Goal: Information Seeking & Learning: Find specific fact

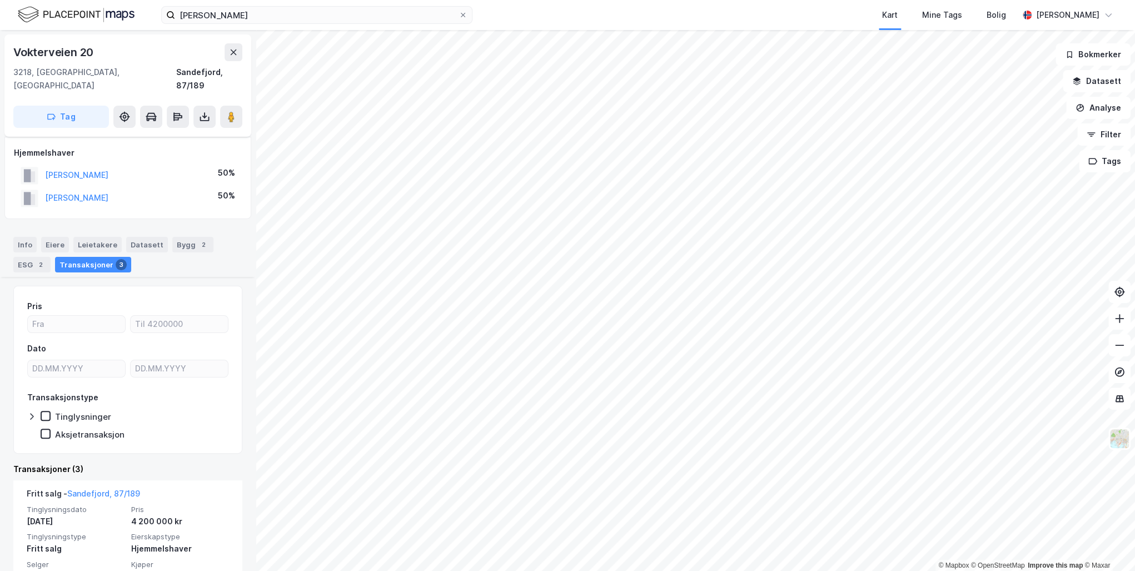
scroll to position [133, 0]
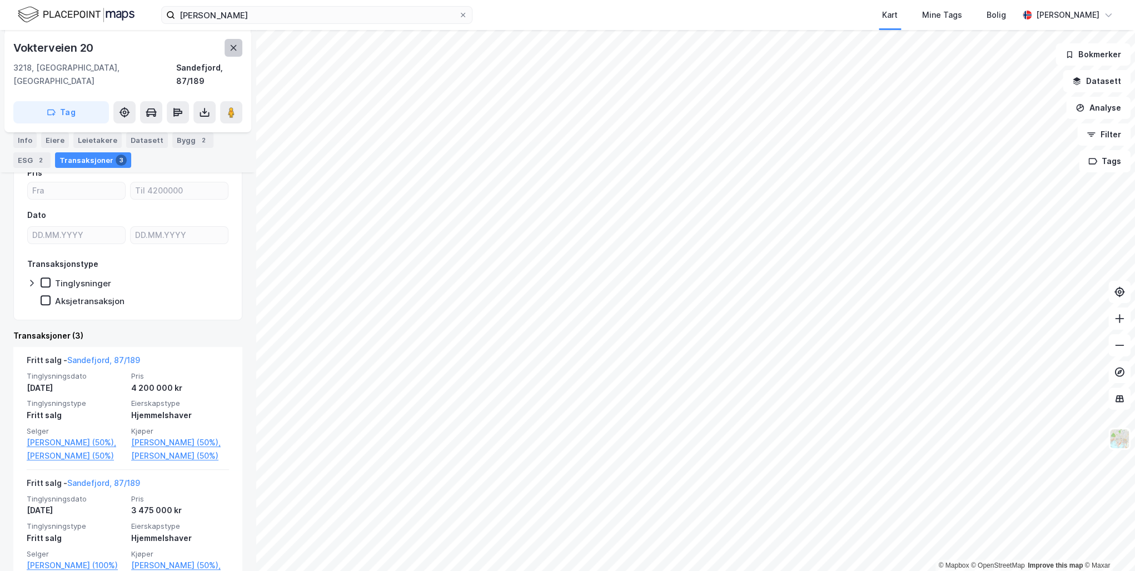
click at [234, 50] on icon at bounding box center [233, 47] width 9 height 9
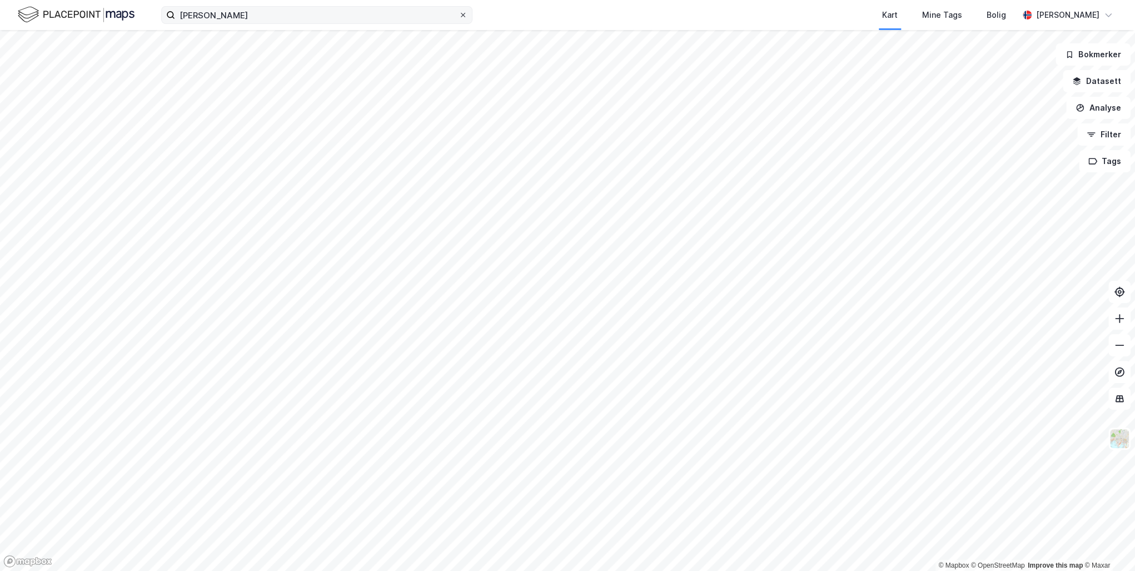
click at [465, 16] on icon at bounding box center [463, 15] width 7 height 7
click at [459, 16] on input "[PERSON_NAME]" at bounding box center [317, 15] width 284 height 17
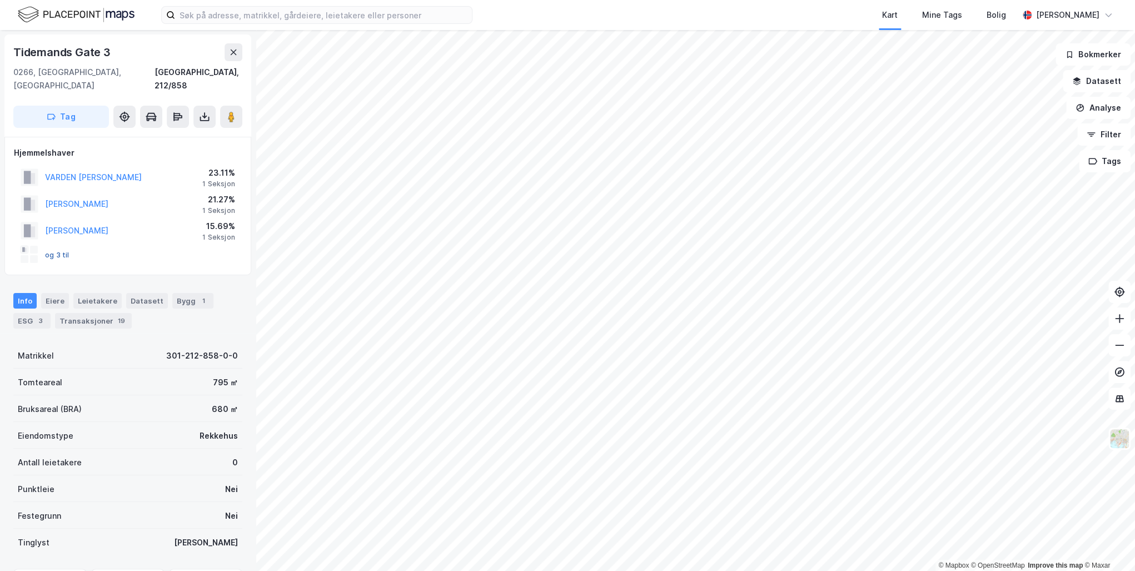
click at [0, 0] on button "og 3 til" at bounding box center [0, 0] width 0 height 0
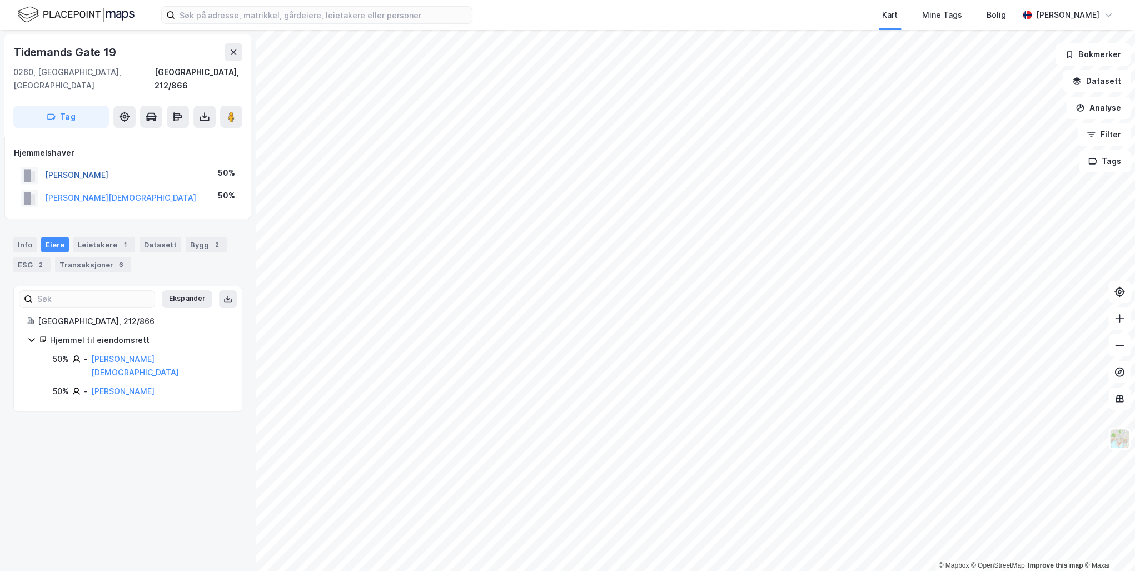
click at [0, 0] on button "STORSTEN HEDDA ELISABETH" at bounding box center [0, 0] width 0 height 0
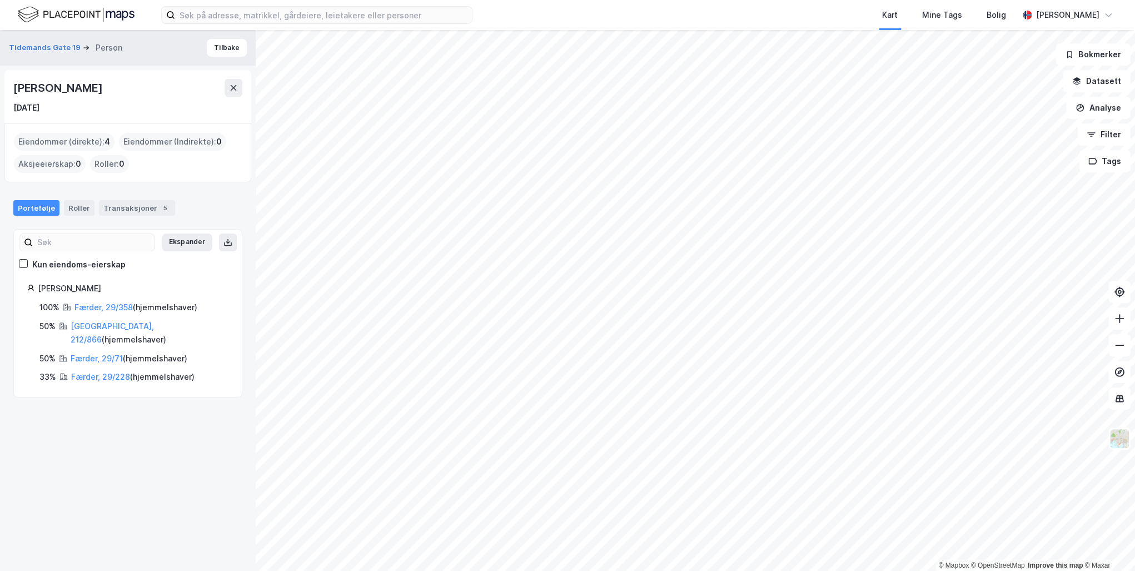
drag, startPoint x: 150, startPoint y: 89, endPoint x: 13, endPoint y: 88, distance: 137.3
click at [13, 88] on div "Hedda Elisabeth Storsten 8. jan. 1975" at bounding box center [127, 96] width 247 height 53
drag, startPoint x: 13, startPoint y: 88, endPoint x: 20, endPoint y: 88, distance: 7.2
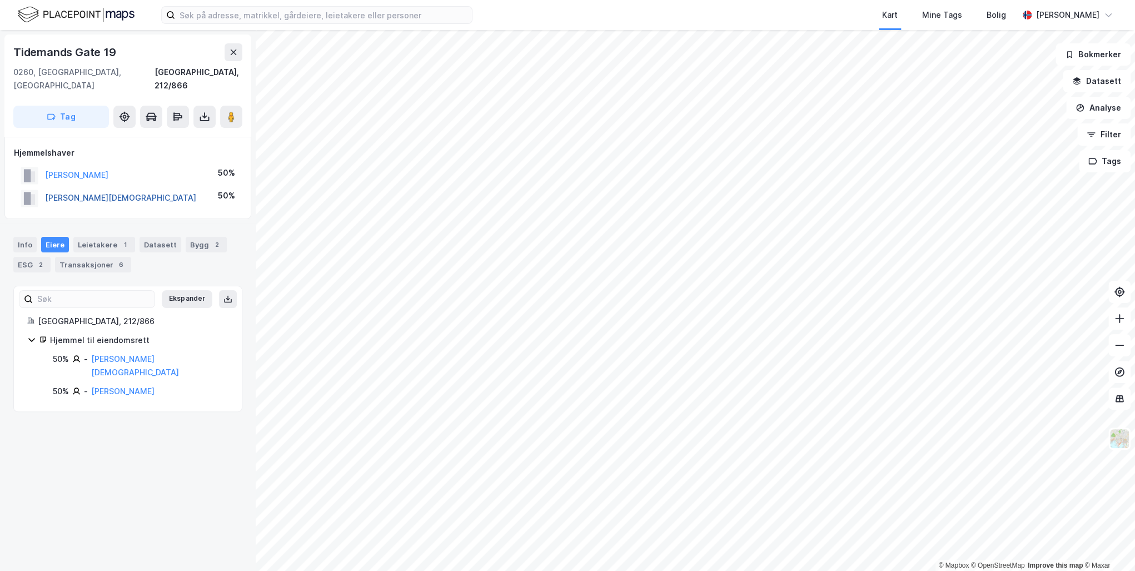
click at [0, 0] on button "DAHL EGIL CHRISTEN" at bounding box center [0, 0] width 0 height 0
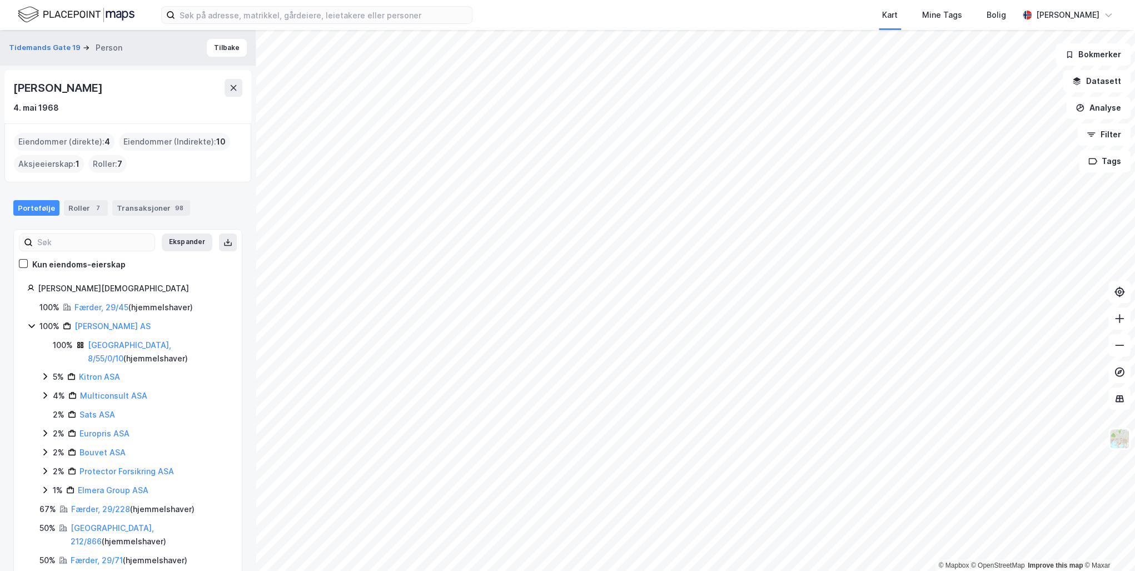
drag, startPoint x: 111, startPoint y: 87, endPoint x: 14, endPoint y: 86, distance: 96.8
click at [14, 86] on div "Egil Christen Dahl" at bounding box center [127, 88] width 229 height 18
drag, startPoint x: 14, startPoint y: 86, endPoint x: 47, endPoint y: 87, distance: 32.8
copy div "Egil Christen Dahl"
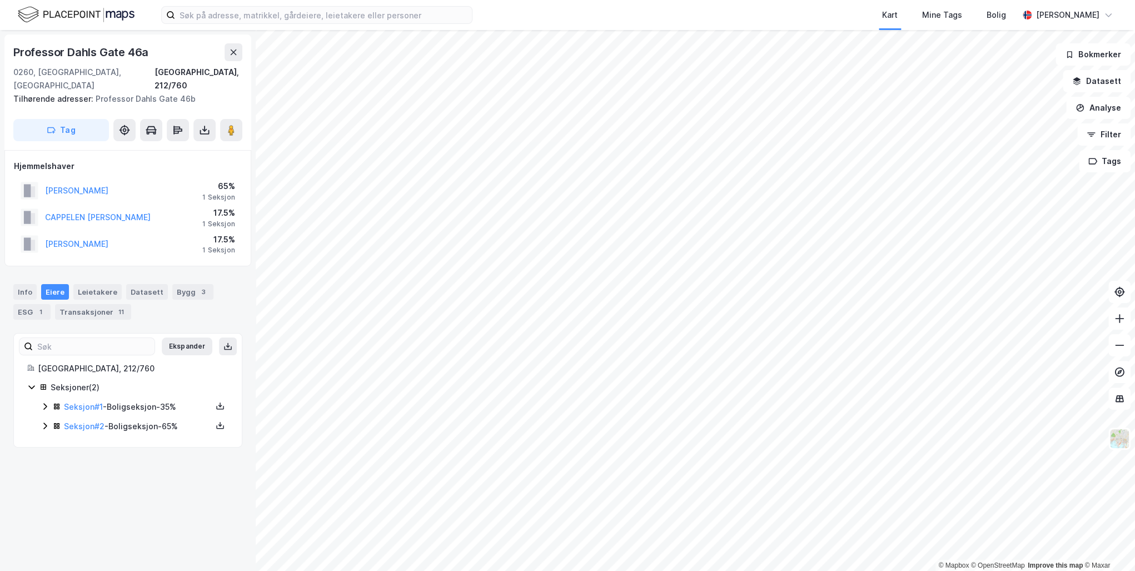
click at [164, 345] on div "© Mapbox © OpenStreetMap Improve this map © Maxar Professor Dahls Gate 46a 0260…" at bounding box center [567, 300] width 1135 height 541
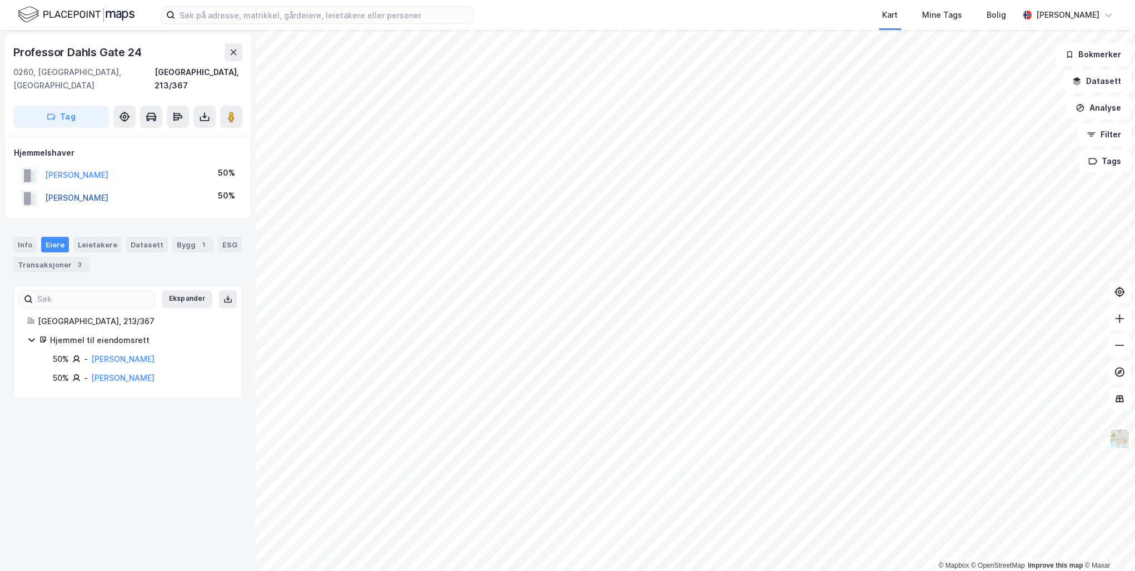
click at [0, 0] on button "SJÅTIL MARIA SOFIE" at bounding box center [0, 0] width 0 height 0
click at [0, 0] on button "SJÅTIL ODD ARNE" at bounding box center [0, 0] width 0 height 0
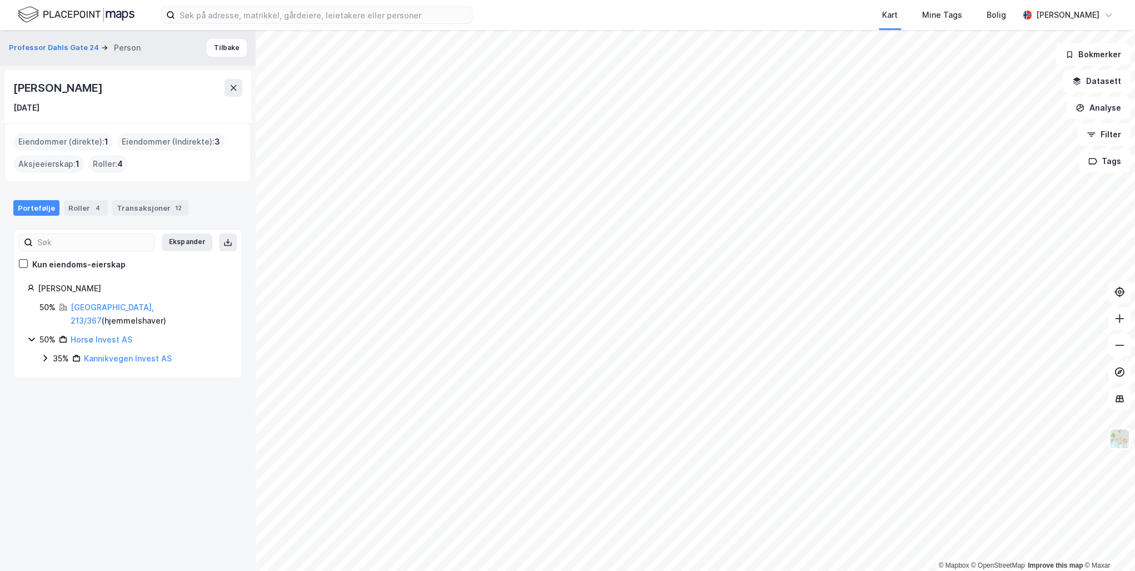
drag, startPoint x: 96, startPoint y: 90, endPoint x: -2, endPoint y: 89, distance: 97.9
click at [0, 89] on html "Kart Mine Tags Bolig Roger Grant Gustavsen © Mapbox © OpenStreetMap Improve thi…" at bounding box center [567, 285] width 1135 height 571
drag, startPoint x: -2, startPoint y: 89, endPoint x: 118, endPoint y: 98, distance: 121.0
click at [120, 98] on div "Odd Arne Sjåtil 12. jan. 1979" at bounding box center [127, 97] width 229 height 36
click at [113, 89] on div "Odd Arne Sjåtil" at bounding box center [127, 88] width 229 height 18
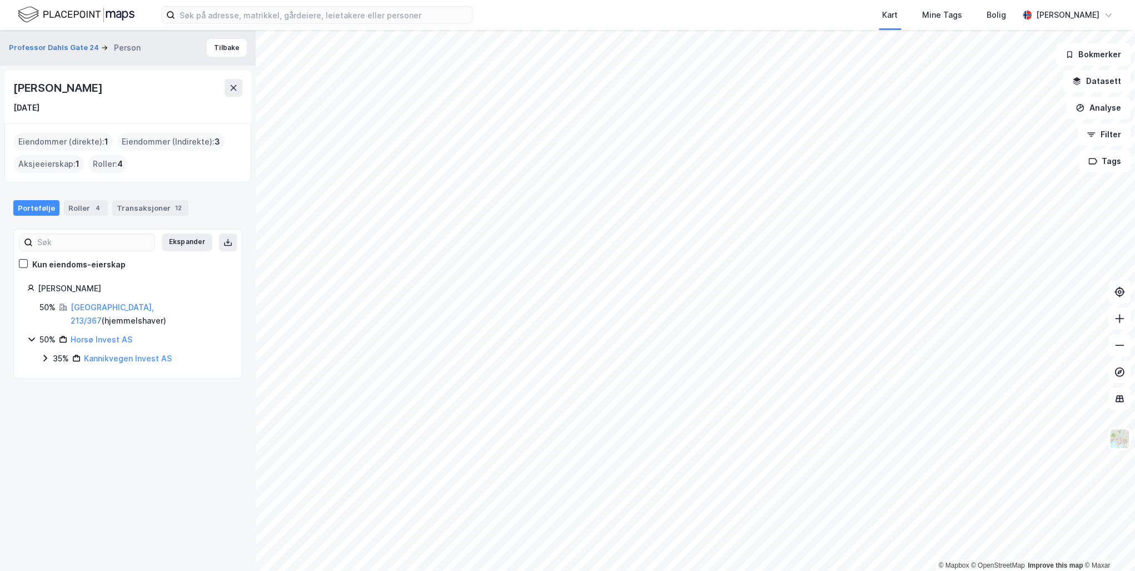
click at [92, 86] on div "Odd Arne Sjåtil" at bounding box center [58, 88] width 91 height 18
click at [82, 105] on div "12. jan. 1979" at bounding box center [127, 107] width 229 height 13
drag, startPoint x: 92, startPoint y: 87, endPoint x: 16, endPoint y: 87, distance: 76.7
click at [16, 87] on div "Odd Arne Sjåtil" at bounding box center [127, 88] width 229 height 18
drag, startPoint x: 16, startPoint y: 87, endPoint x: 31, endPoint y: 87, distance: 15.6
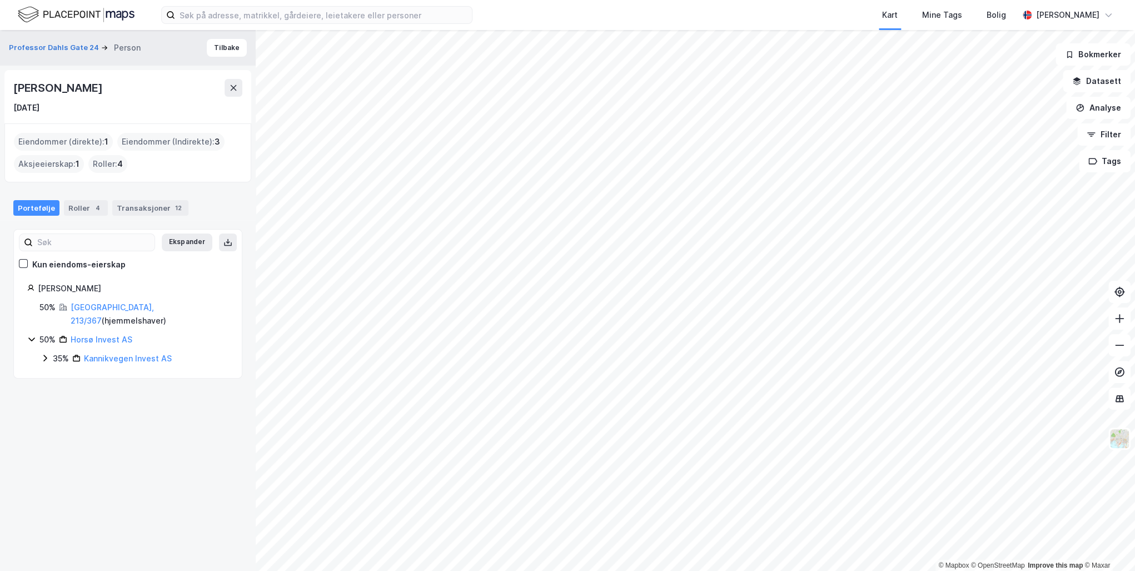
copy div "Odd Arne Sjåtil"
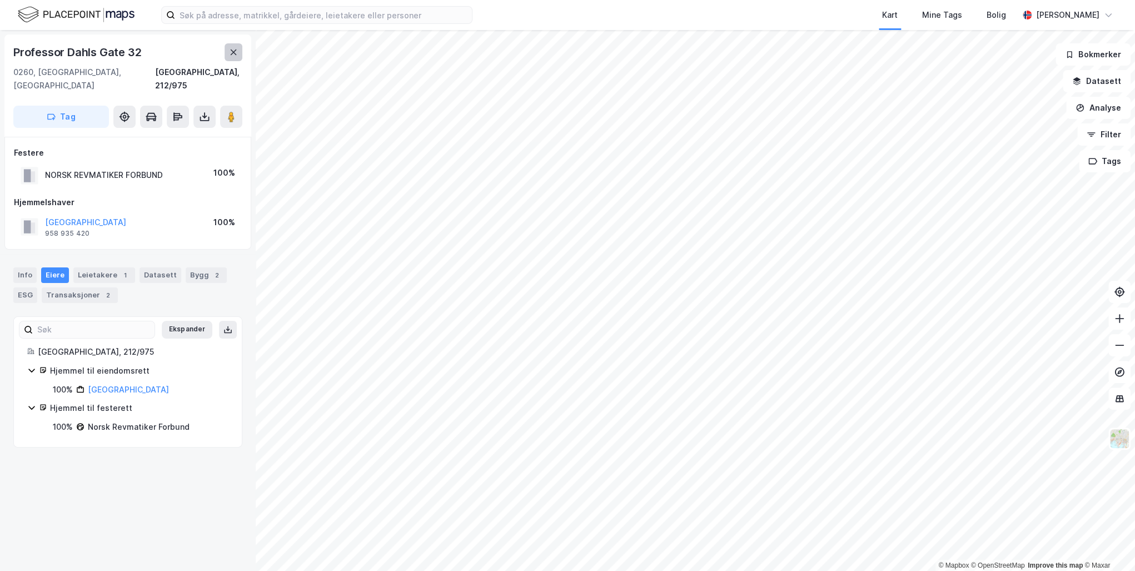
click at [234, 51] on icon at bounding box center [233, 52] width 9 height 9
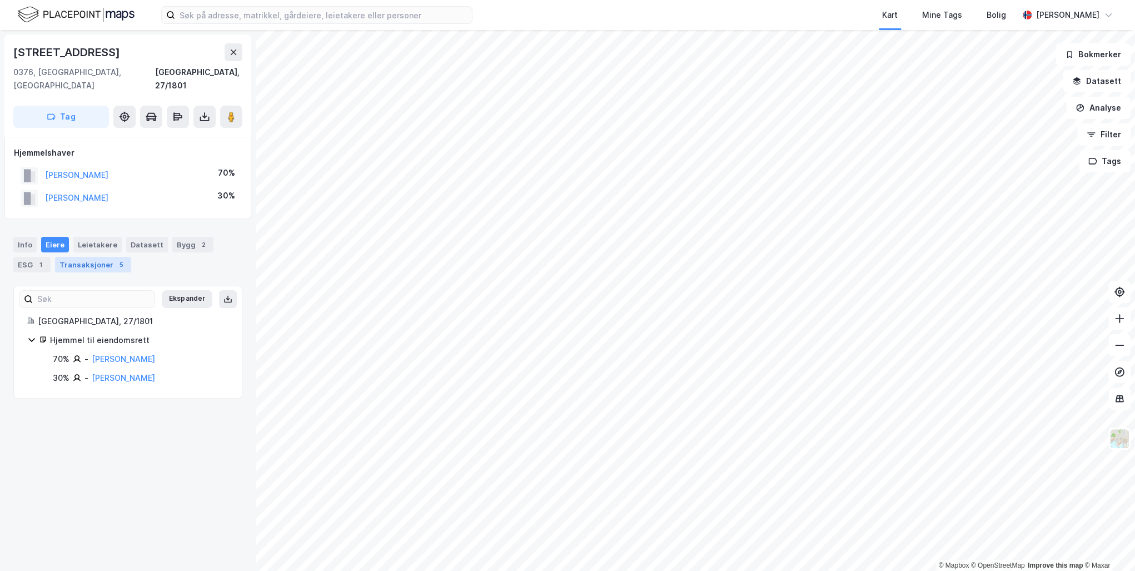
click at [91, 257] on div "Transaksjoner 5" at bounding box center [93, 265] width 76 height 16
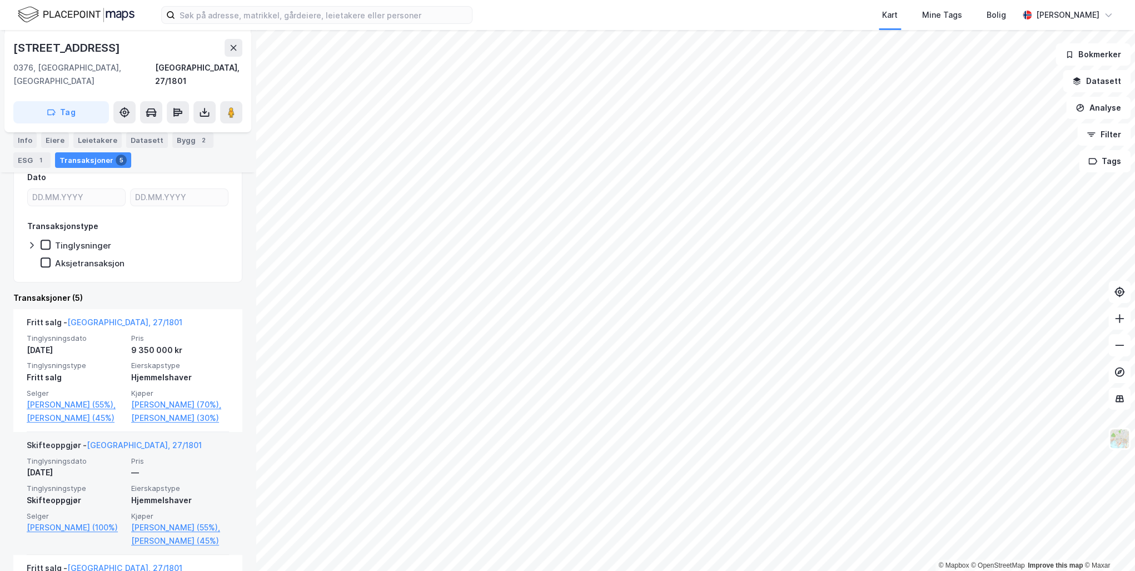
scroll to position [178, 0]
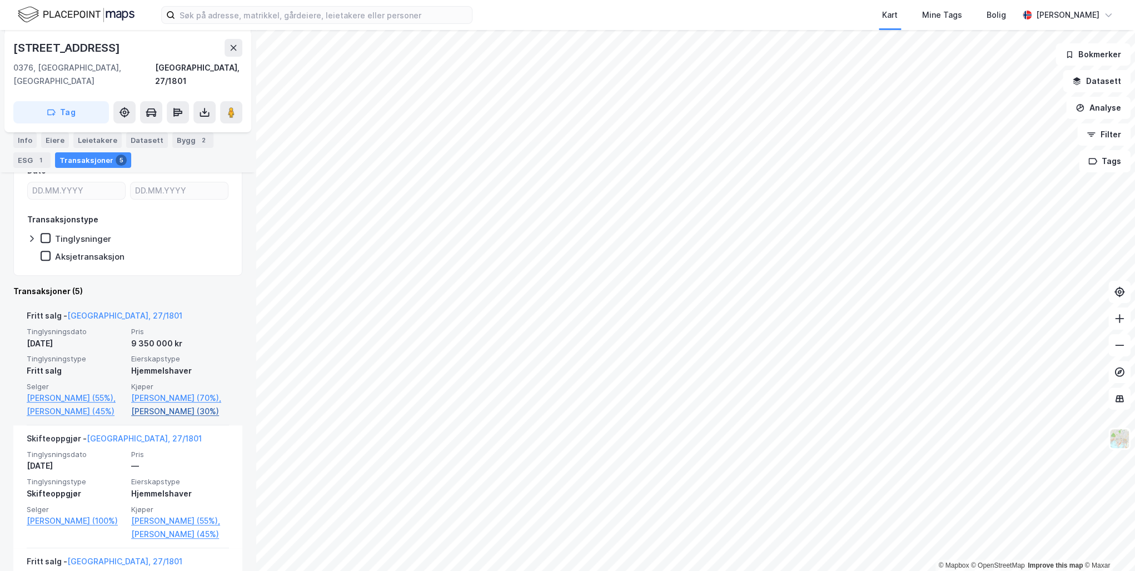
click at [156, 406] on link "Helstad Tonje Heggem (30%)" at bounding box center [180, 411] width 98 height 13
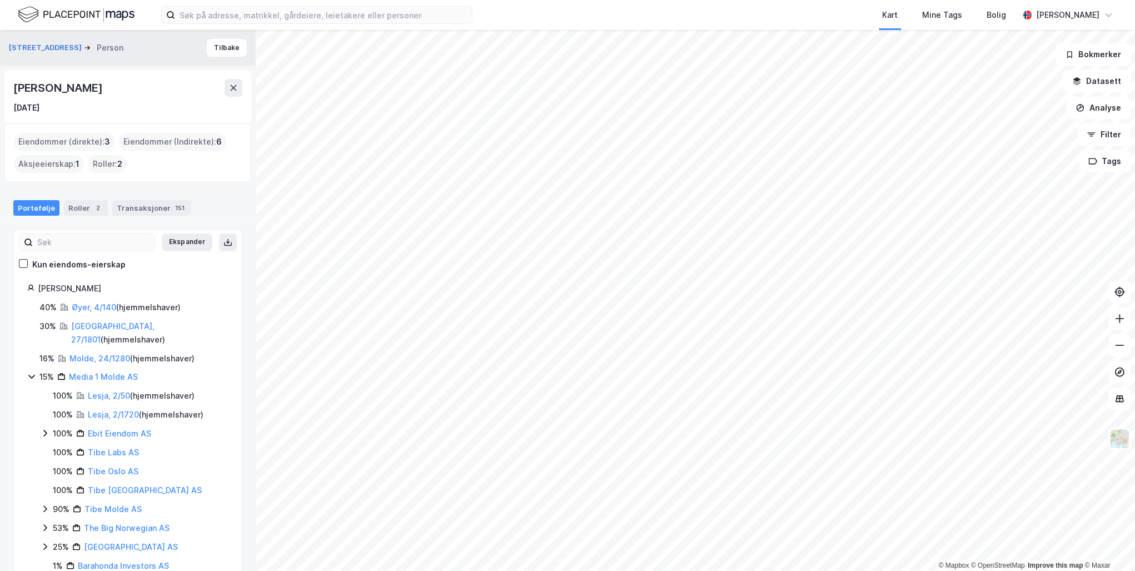
drag, startPoint x: 152, startPoint y: 82, endPoint x: 13, endPoint y: 87, distance: 138.5
click at [14, 87] on div "Tonje Heggem Helstad" at bounding box center [127, 88] width 229 height 18
drag, startPoint x: 13, startPoint y: 87, endPoint x: 86, endPoint y: 85, distance: 72.9
copy div "Tonje Heggem Helstad"
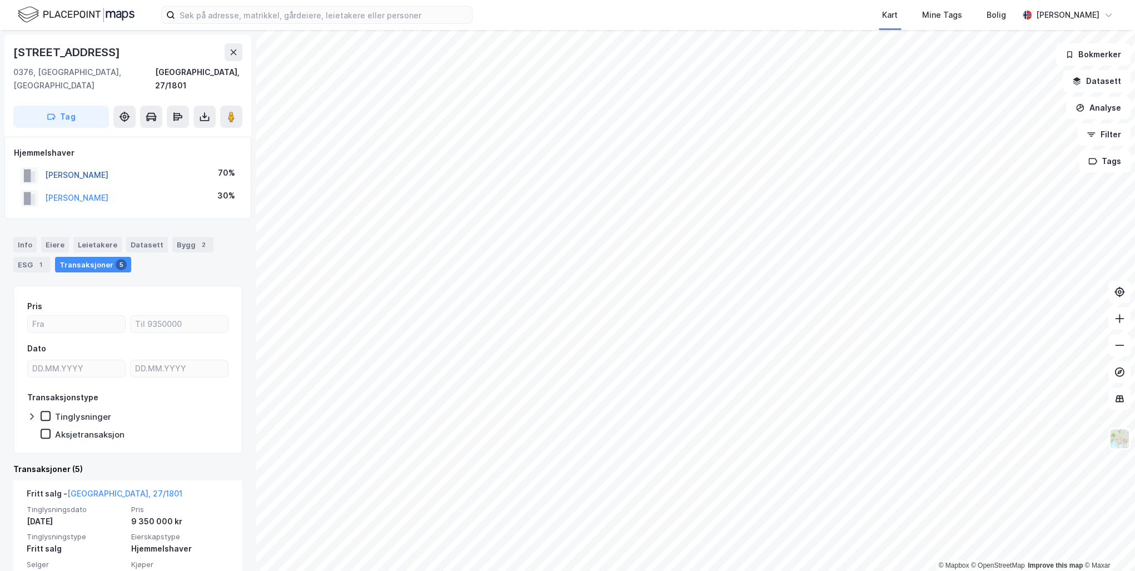
click at [0, 0] on button "HELSTAD THORSTEIN HEGGEM" at bounding box center [0, 0] width 0 height 0
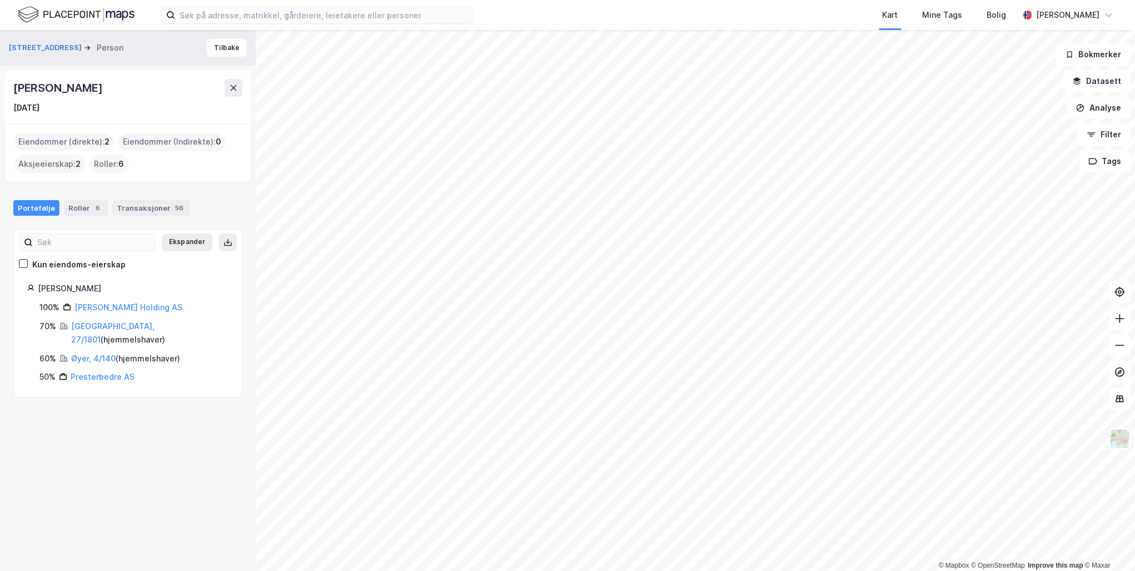
drag, startPoint x: 165, startPoint y: 88, endPoint x: 9, endPoint y: 85, distance: 155.7
click at [9, 85] on div "Thorstein Heggem Helstad 28. apr. 1977" at bounding box center [127, 96] width 247 height 53
drag, startPoint x: 9, startPoint y: 85, endPoint x: 118, endPoint y: 92, distance: 109.2
copy div "Thorstein Heggem Helstad"
